Goal: Transaction & Acquisition: Purchase product/service

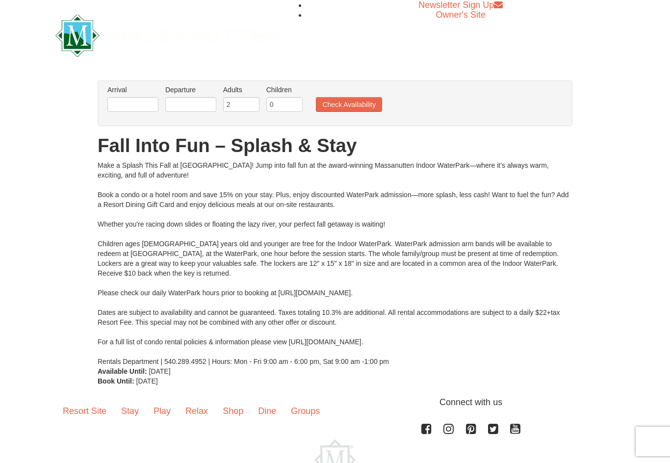
click at [167, 410] on link "Play" at bounding box center [162, 411] width 32 height 30
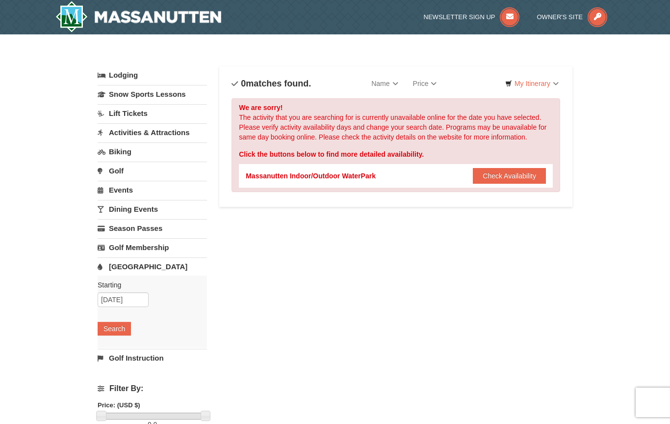
click at [520, 173] on button "Check Availability" at bounding box center [509, 176] width 73 height 16
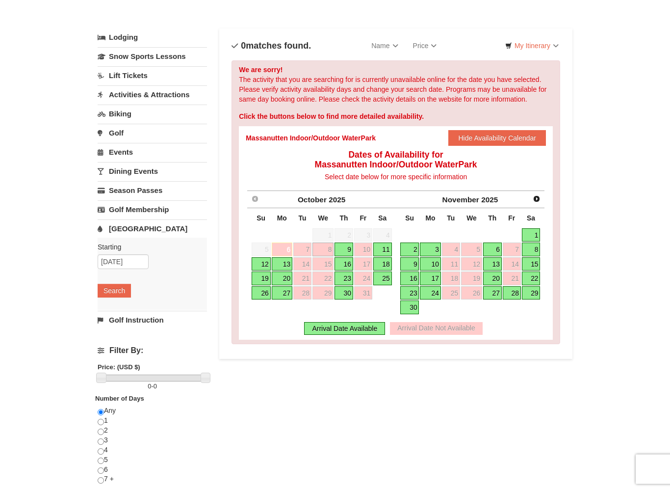
scroll to position [38, 0]
click at [352, 246] on link "9" at bounding box center [344, 249] width 19 height 14
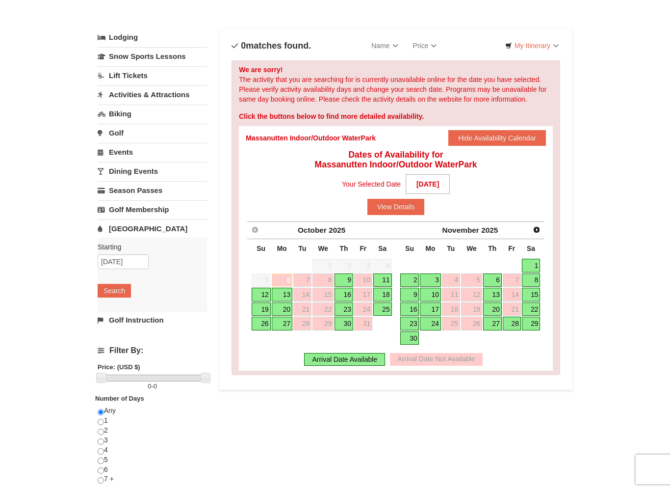
click at [403, 204] on button "View Details" at bounding box center [396, 207] width 57 height 16
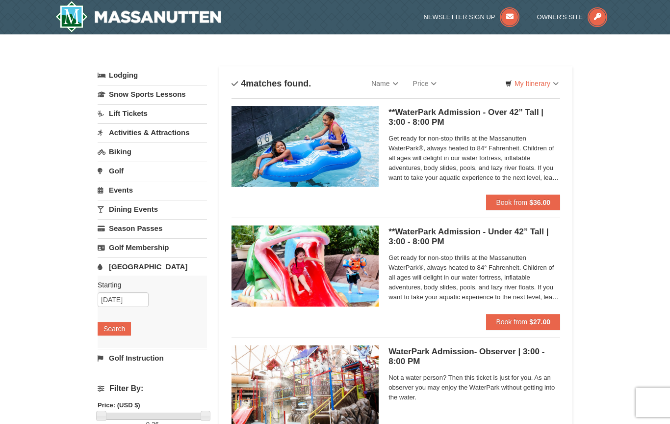
click at [114, 326] on button "Search" at bounding box center [114, 329] width 33 height 14
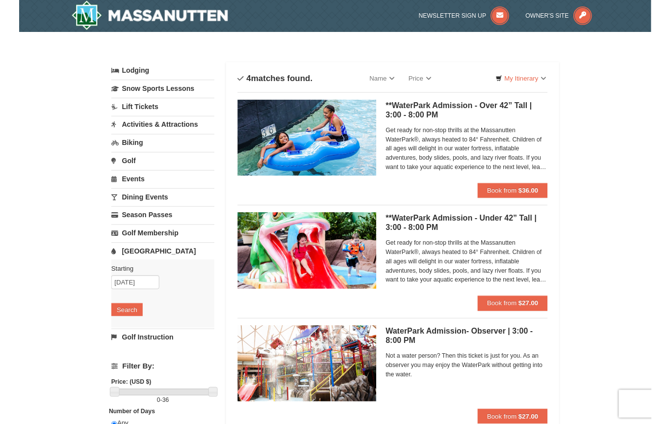
scroll to position [12, 0]
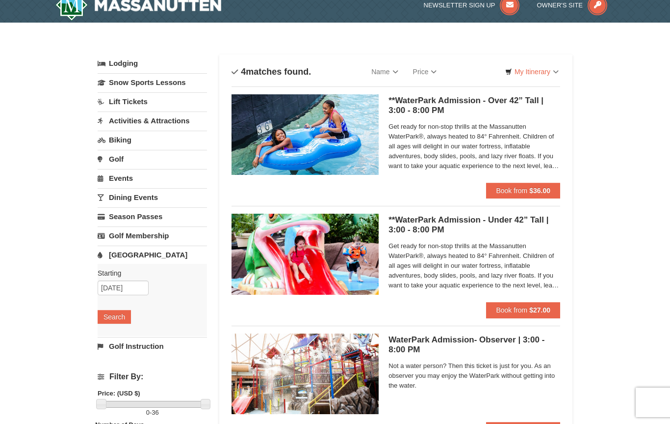
click at [545, 169] on span "Get ready for non-stop thrills at the Massanutten WaterPark®, always heated to …" at bounding box center [475, 146] width 172 height 49
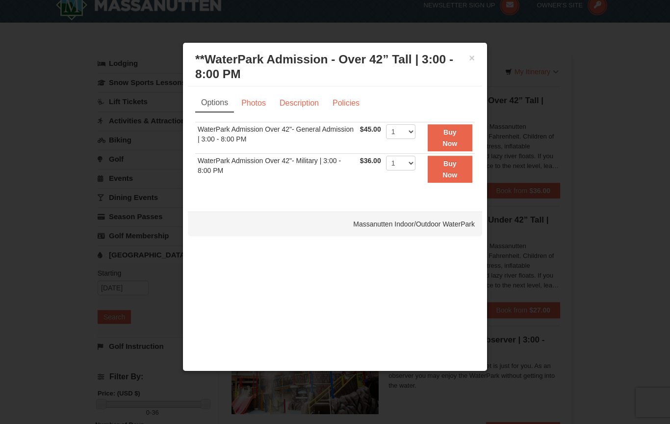
click at [596, 147] on div at bounding box center [335, 212] width 670 height 424
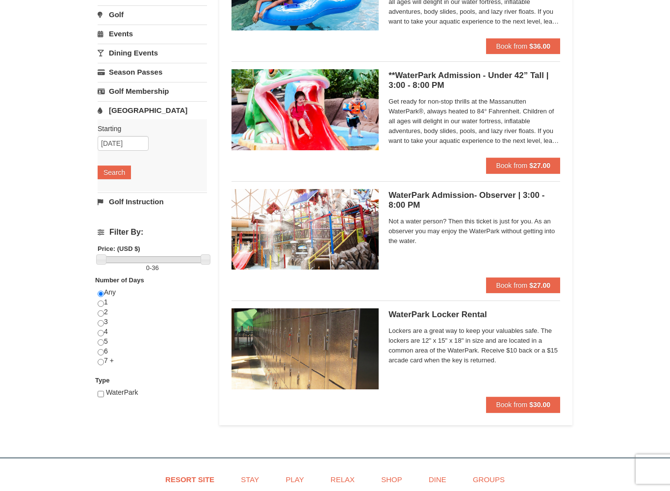
scroll to position [156, 0]
click at [544, 289] on strong "$27.00" at bounding box center [540, 285] width 21 height 8
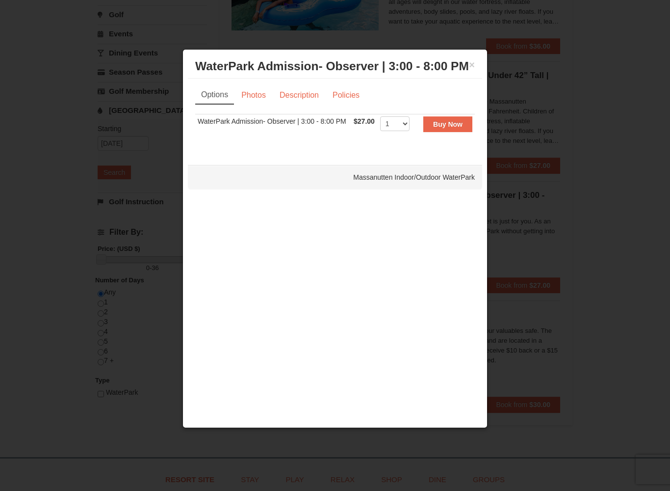
click at [596, 154] on div at bounding box center [335, 245] width 670 height 491
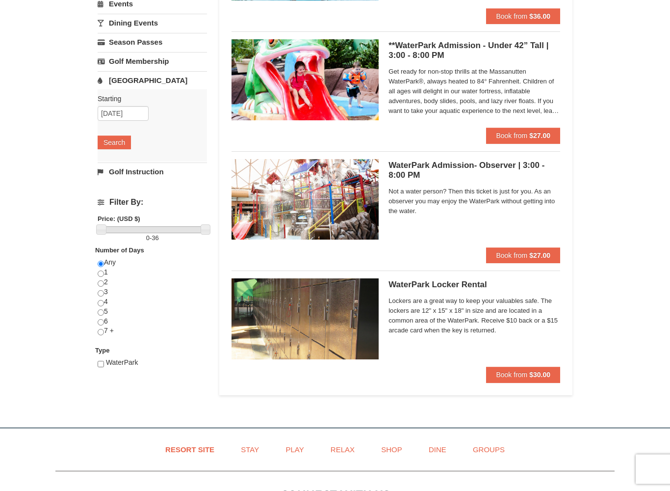
scroll to position [186, 0]
click at [110, 269] on div "Any 1 2 3 4 5 6 7 +" at bounding box center [152, 302] width 109 height 88
click at [101, 267] on input "radio" at bounding box center [101, 264] width 6 height 6
click at [104, 275] on input "radio" at bounding box center [101, 273] width 6 height 6
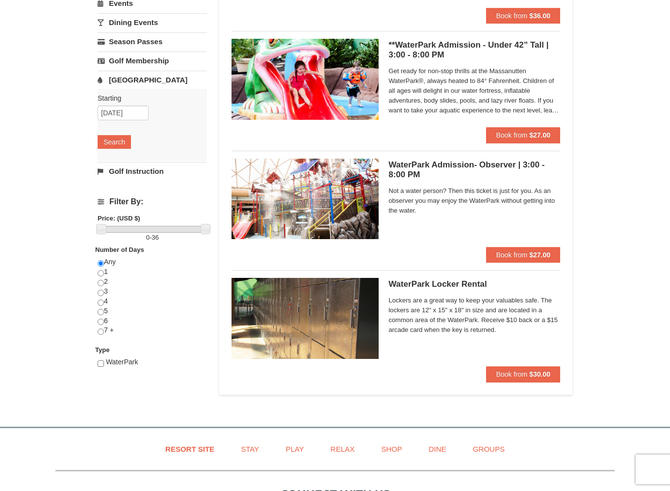
radio input "true"
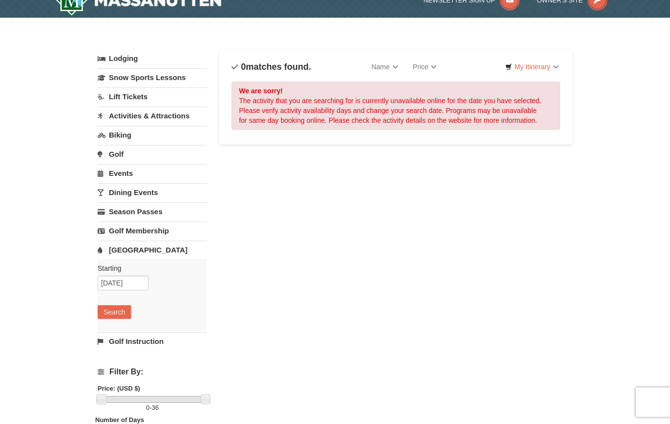
scroll to position [0, 0]
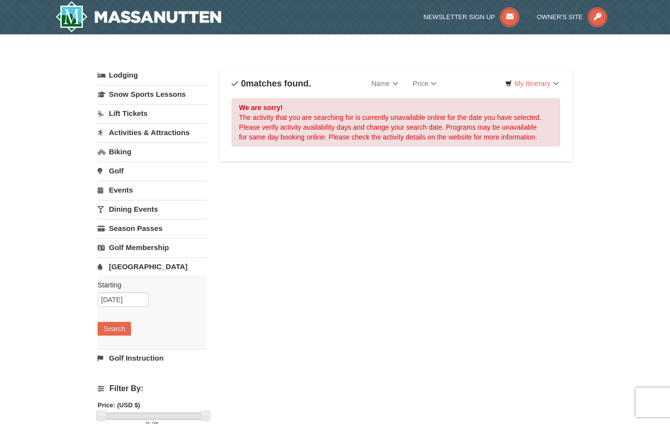
click at [114, 324] on button "Search" at bounding box center [114, 329] width 33 height 14
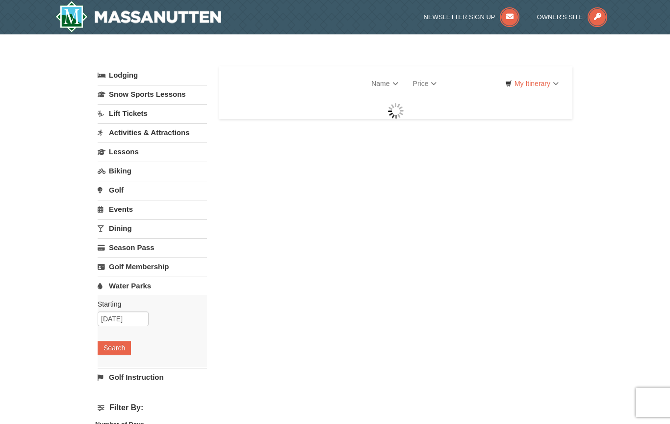
select select "10"
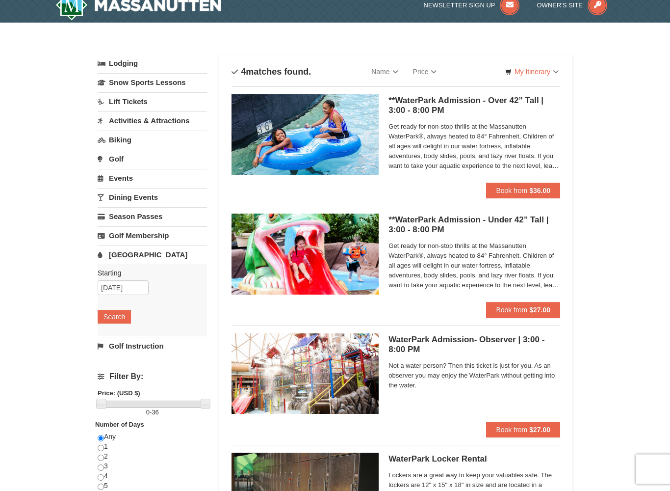
scroll to position [8, 0]
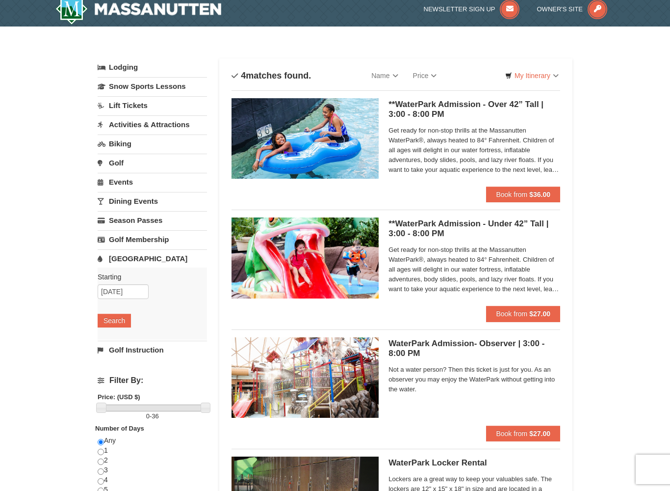
click at [542, 201] on button "Book from $36.00" at bounding box center [523, 195] width 74 height 16
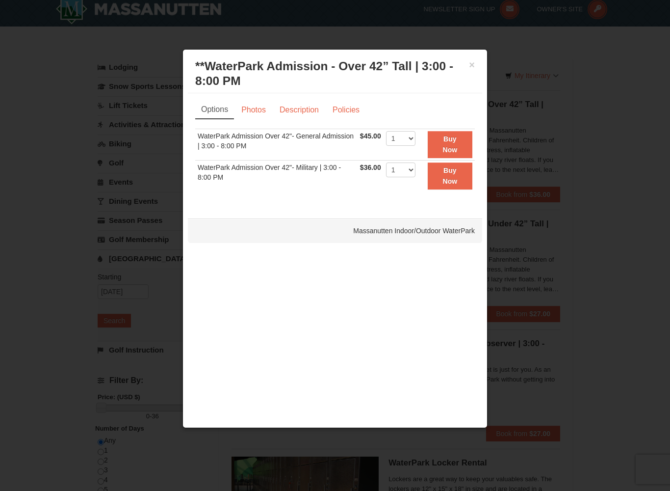
click at [458, 178] on strong "Buy Now" at bounding box center [450, 175] width 15 height 19
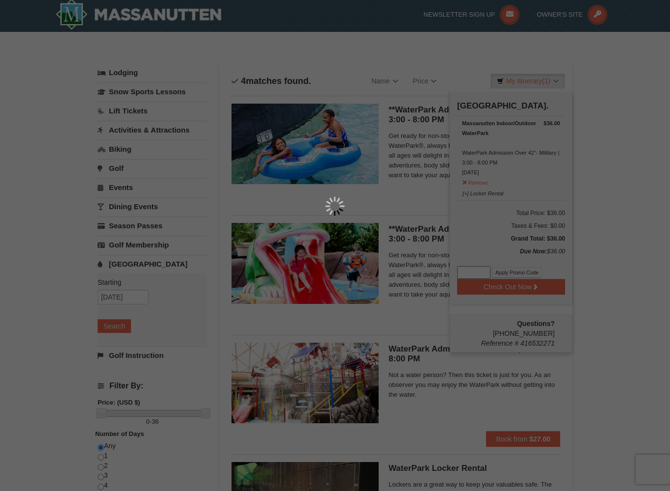
scroll to position [3, 0]
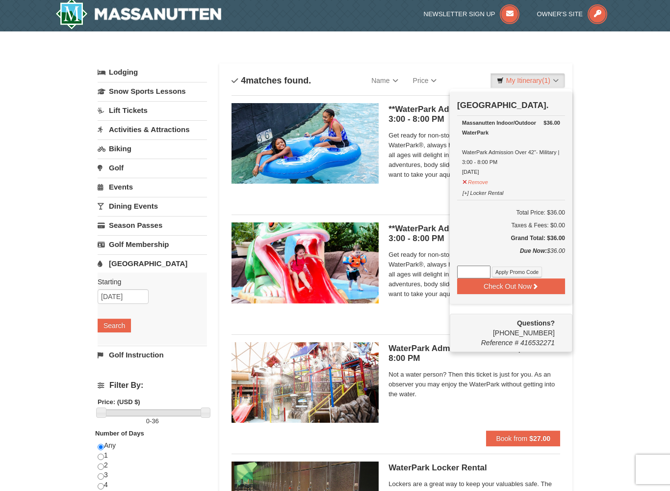
click at [531, 290] on button "Check Out Now" at bounding box center [511, 286] width 108 height 16
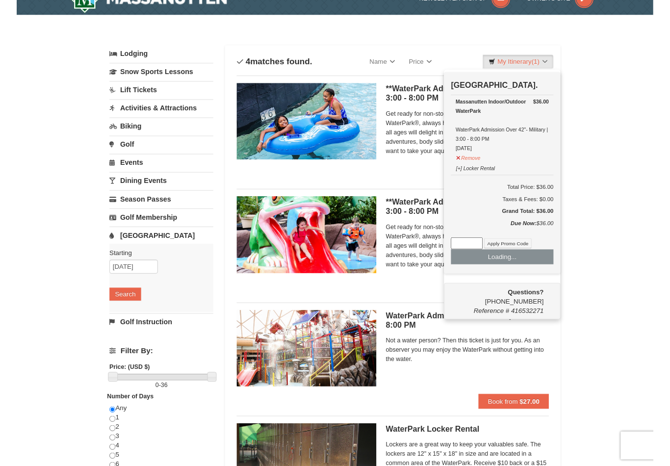
scroll to position [0, 0]
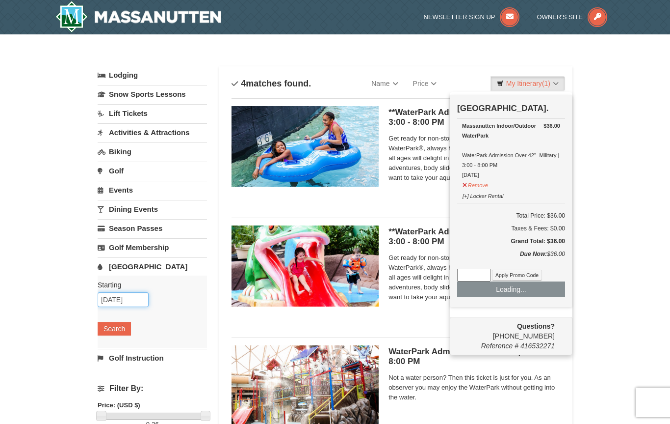
click at [131, 304] on input "[DATE]" at bounding box center [123, 299] width 51 height 15
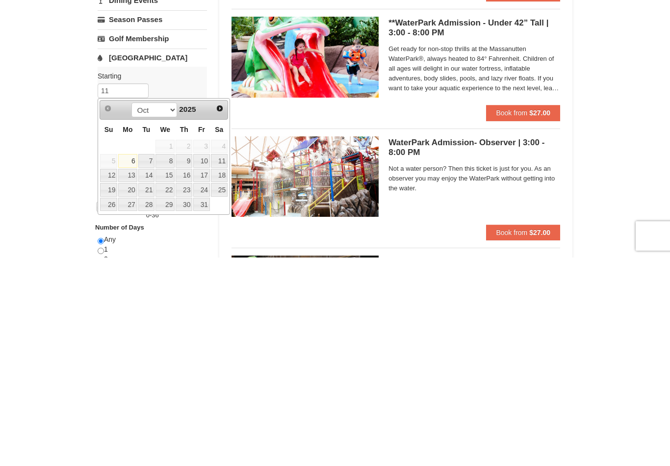
click at [220, 310] on link "Next" at bounding box center [220, 317] width 14 height 14
type input "1"
click at [189, 406] on link "27" at bounding box center [184, 413] width 17 height 14
type input "11/27/2025"
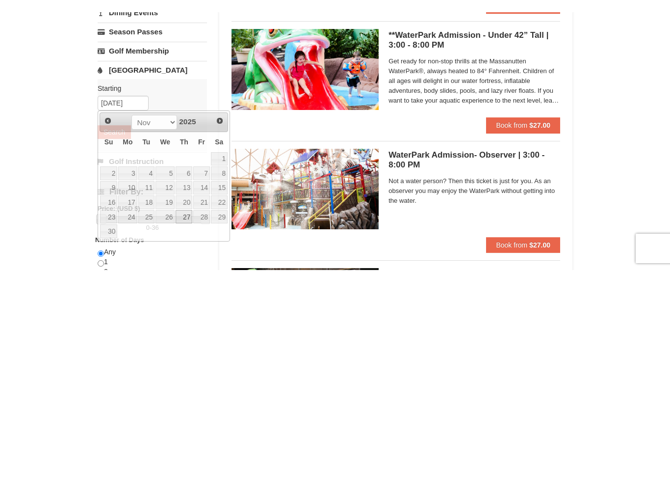
scroll to position [209, 0]
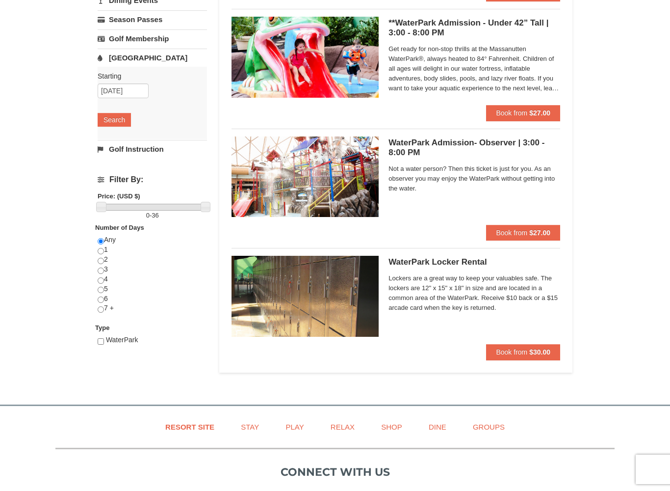
click at [116, 123] on button "Search" at bounding box center [114, 120] width 33 height 14
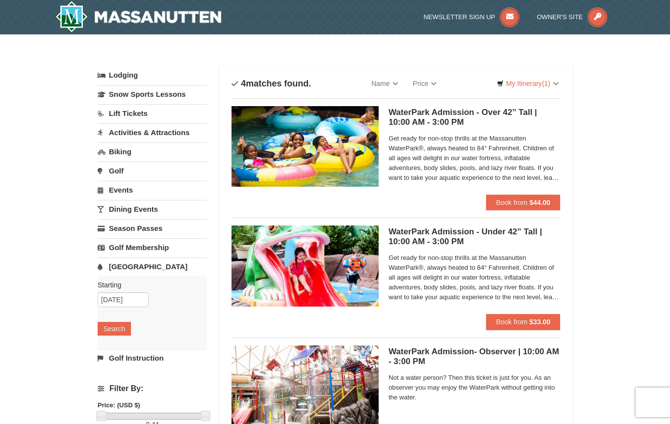
click at [543, 199] on strong "$44.00" at bounding box center [540, 202] width 21 height 8
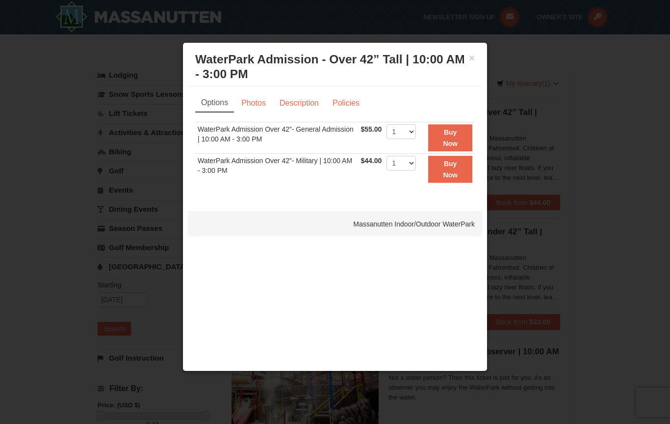
click at [636, 203] on div at bounding box center [335, 212] width 670 height 424
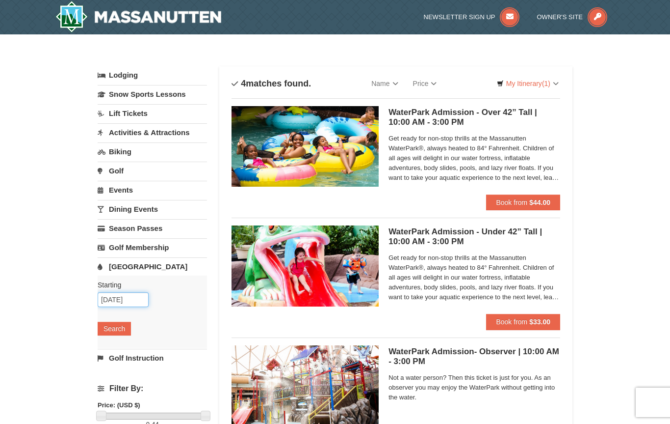
click at [128, 302] on input "11/27/2025" at bounding box center [123, 299] width 51 height 15
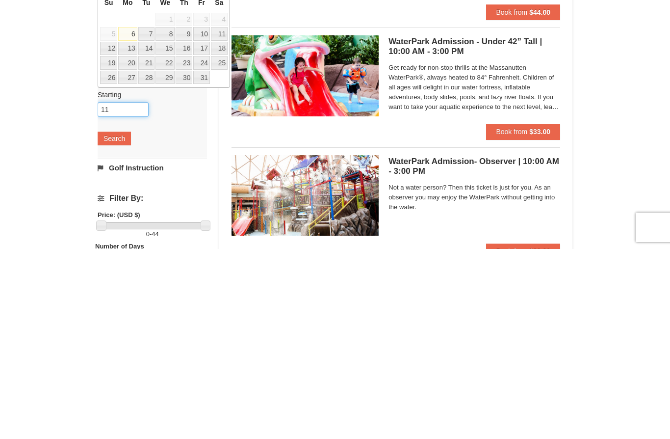
type input "1"
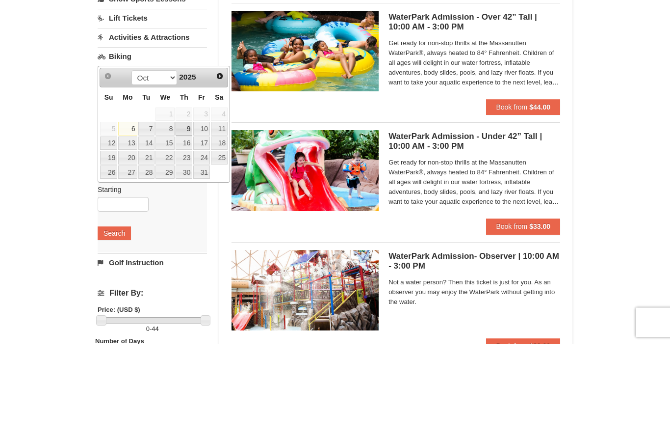
click at [178, 217] on link "9" at bounding box center [184, 224] width 17 height 14
type input "[DATE]"
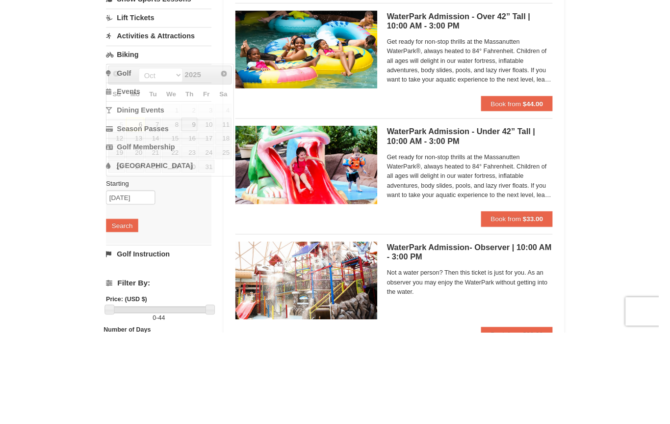
scroll to position [95, 0]
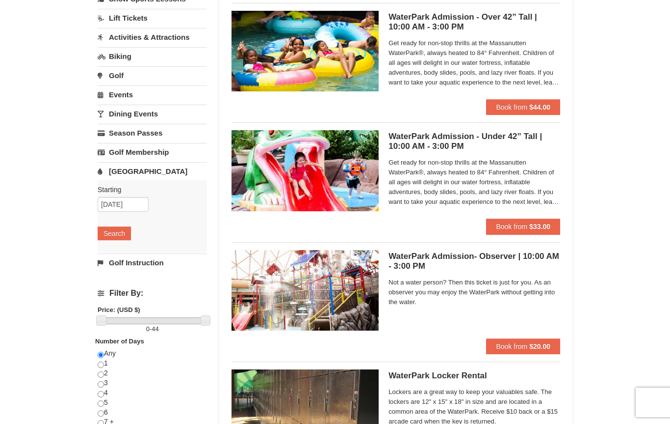
click at [123, 232] on button "Search" at bounding box center [114, 233] width 33 height 14
